Goal: Book appointment/travel/reservation

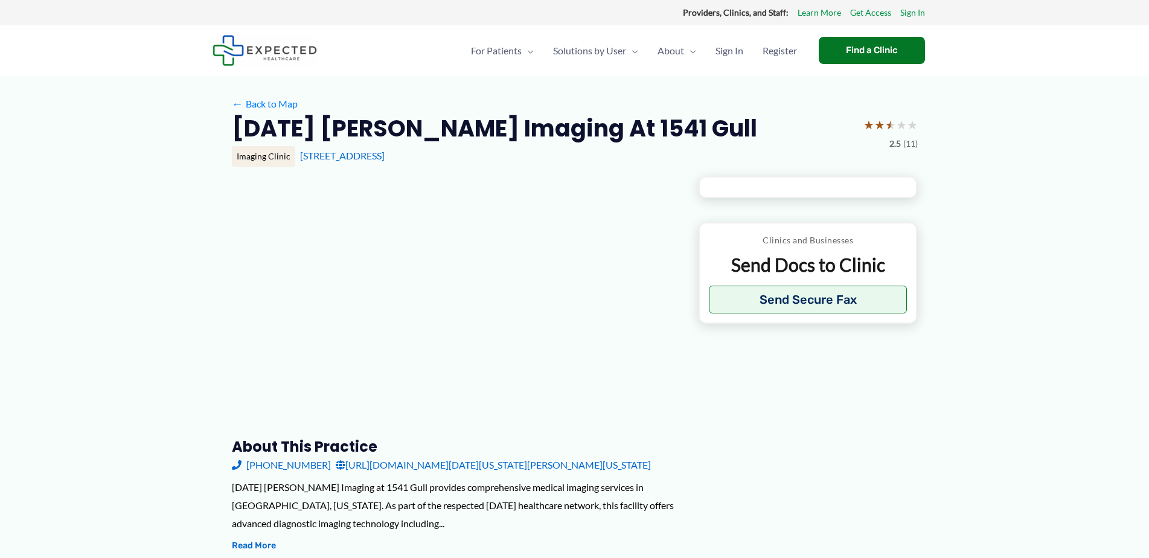
type input "**********"
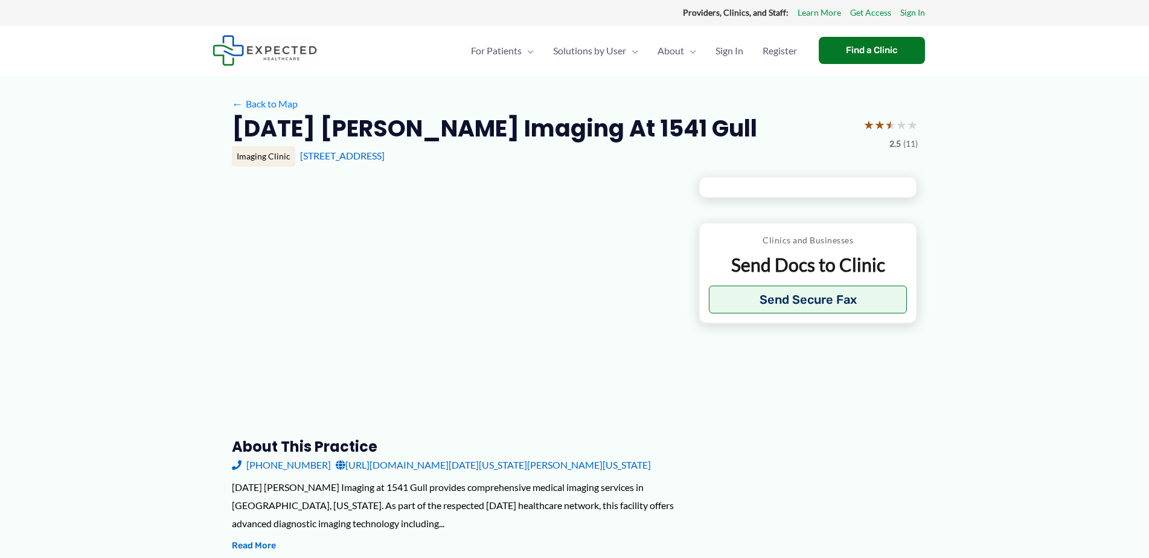
type input "**********"
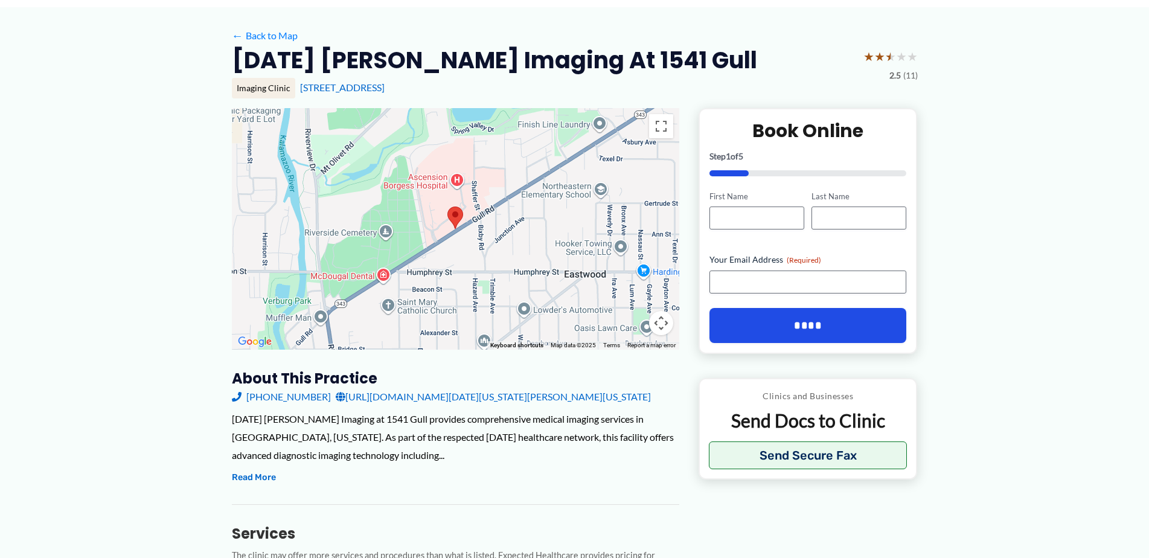
scroll to position [78, 0]
